Goal: Find specific page/section: Find specific page/section

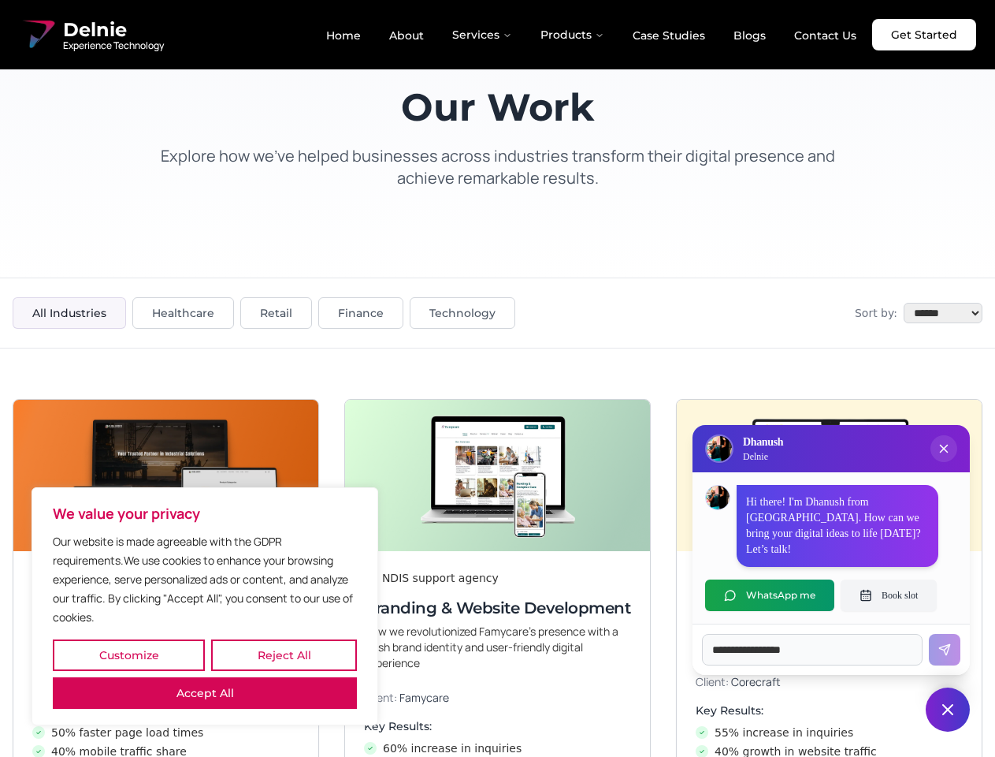
click at [128, 655] on button "Customize" at bounding box center [129, 655] width 152 height 32
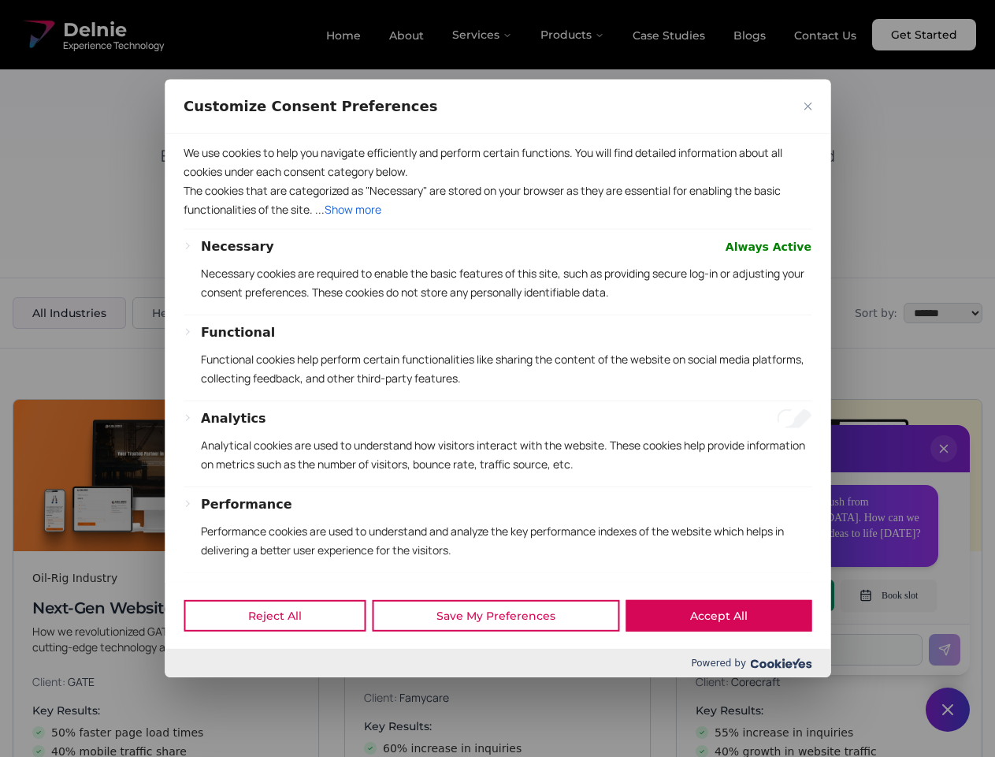
click at [284, 655] on div at bounding box center [497, 378] width 995 height 757
click at [205, 181] on p "We use cookies to help you navigate efficiently and perform certain functions. …" at bounding box center [498, 162] width 628 height 38
click at [497, 302] on p "Necessary cookies are required to enable the basic features of this site, such …" at bounding box center [506, 283] width 611 height 38
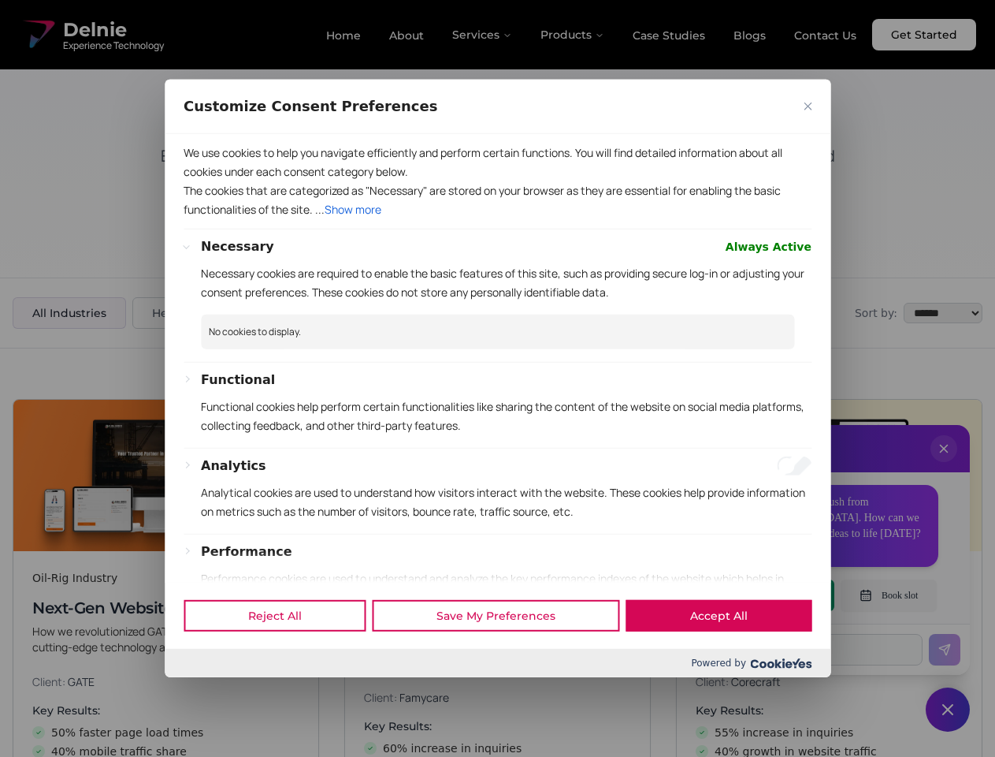
click at [944, 464] on div at bounding box center [497, 378] width 995 height 757
click at [770, 595] on div "Reject All Save My Preferences Accept All" at bounding box center [498, 615] width 666 height 67
click at [889, 595] on div at bounding box center [497, 378] width 995 height 757
click at [948, 709] on div at bounding box center [497, 378] width 995 height 757
click at [483, 35] on div at bounding box center [497, 378] width 995 height 757
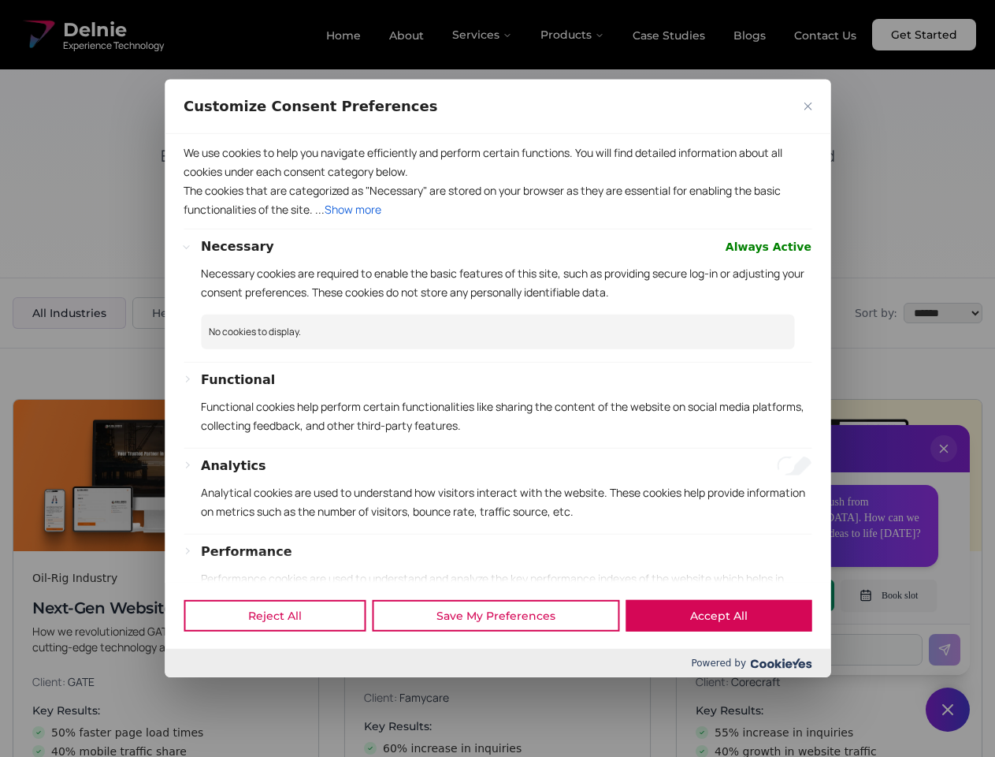
click at [573, 35] on div at bounding box center [497, 378] width 995 height 757
